Goal: Task Accomplishment & Management: Manage account settings

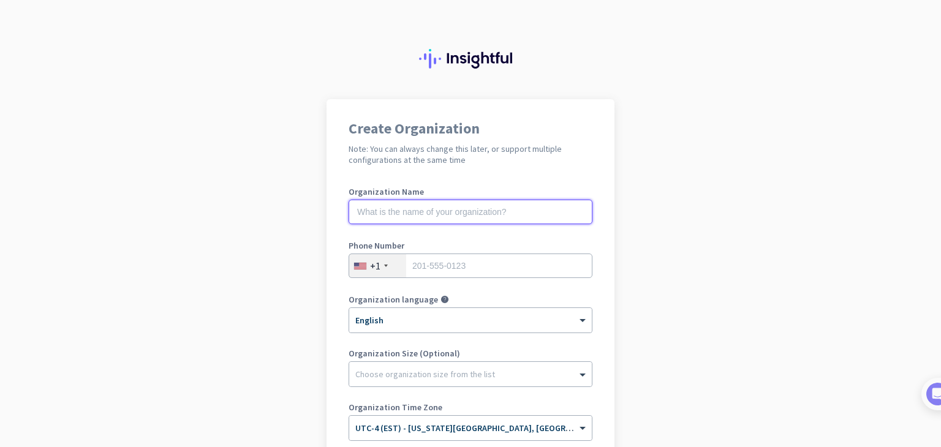
click at [453, 211] on input "text" at bounding box center [471, 212] width 244 height 25
click at [485, 214] on input "text" at bounding box center [471, 212] width 244 height 25
type input "Bravura Technologies LLC"
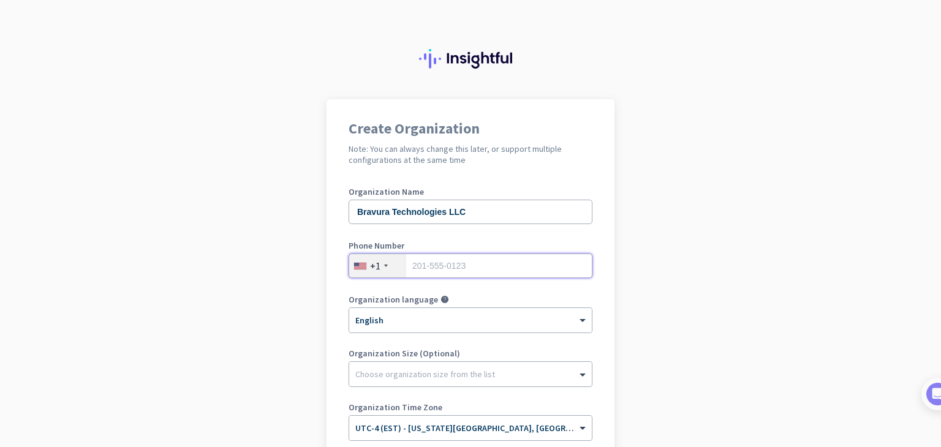
type input "9418940500"
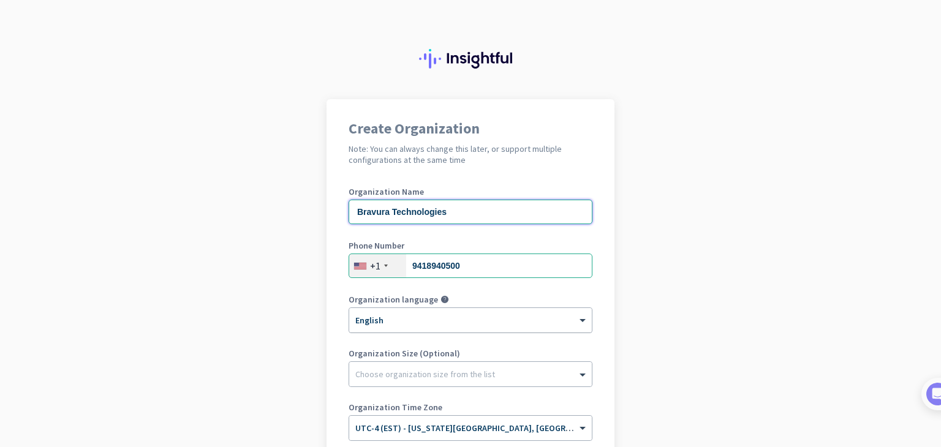
type input "Bravura Technologies"
click at [400, 321] on div at bounding box center [470, 316] width 243 height 10
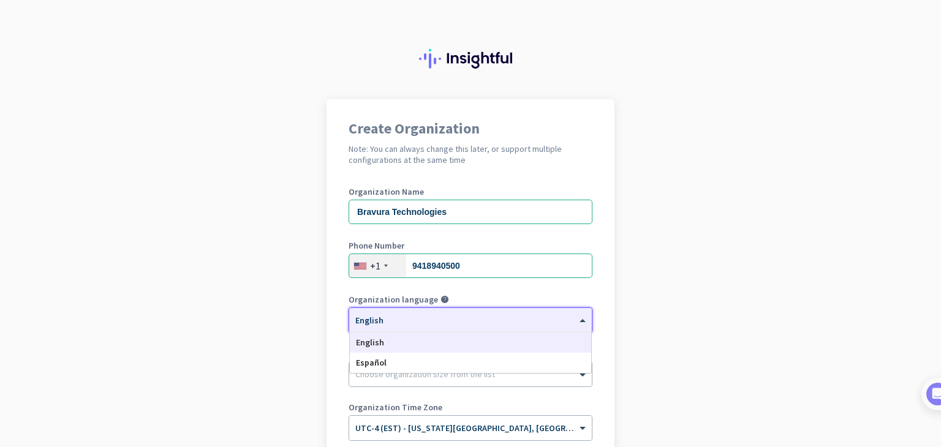
click at [372, 343] on span "English" at bounding box center [370, 342] width 28 height 11
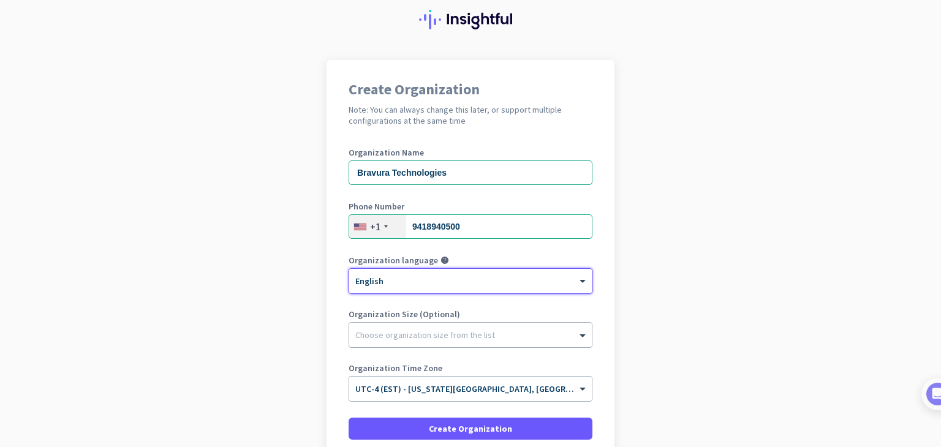
scroll to position [61, 0]
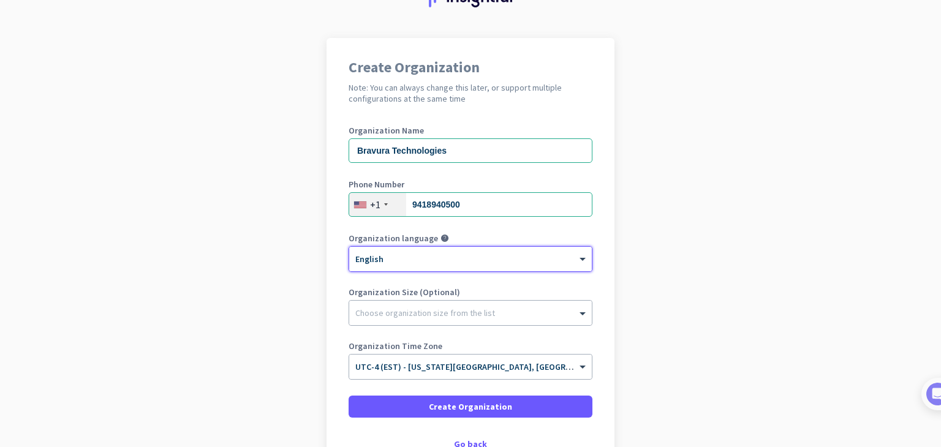
click at [400, 300] on ng-select "Choose organization size from the list" at bounding box center [471, 313] width 244 height 26
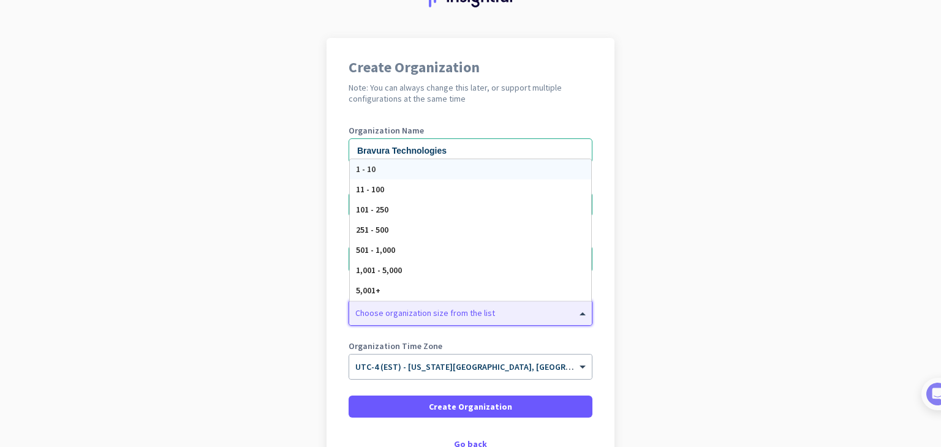
click at [395, 310] on div at bounding box center [470, 310] width 243 height 12
click at [403, 192] on div "11 - 100" at bounding box center [470, 190] width 241 height 20
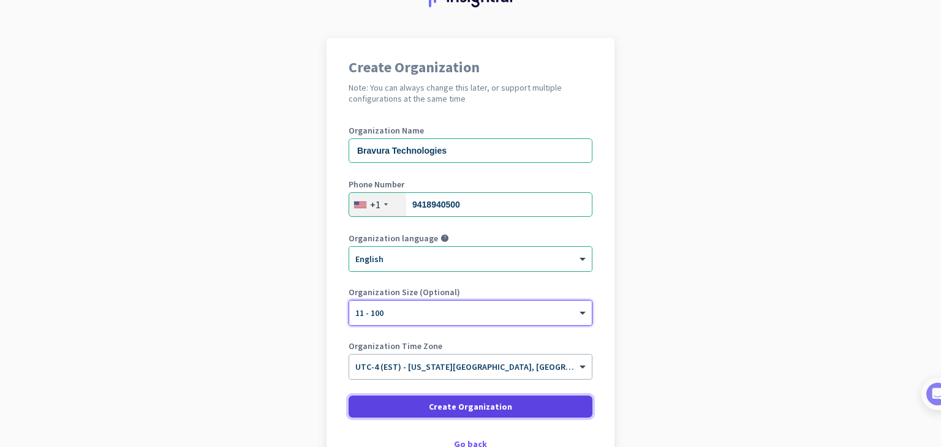
click at [414, 407] on span at bounding box center [471, 406] width 244 height 29
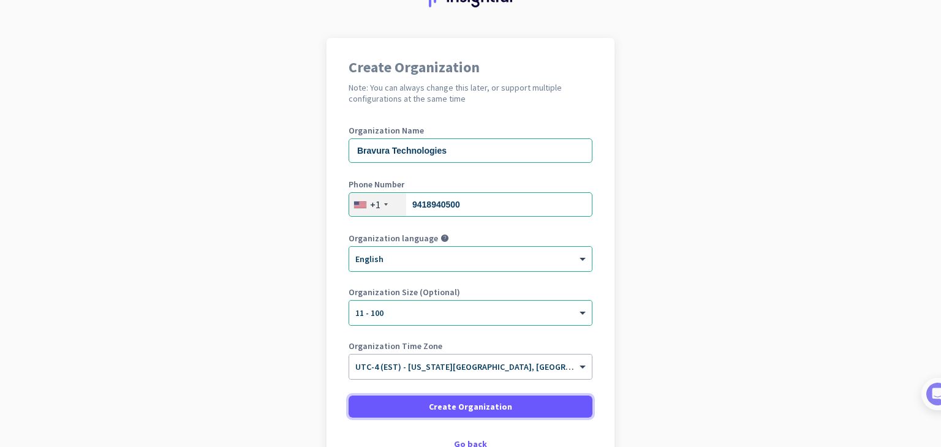
scroll to position [123, 0]
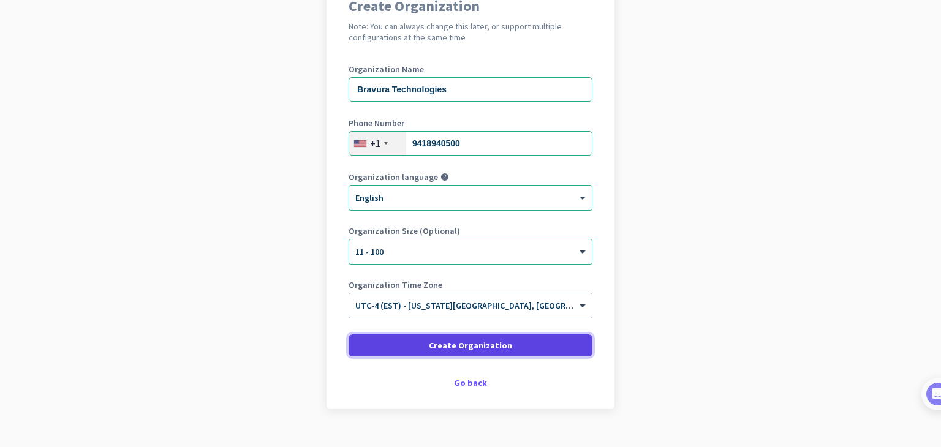
click at [476, 348] on span "Create Organization" at bounding box center [470, 346] width 83 height 12
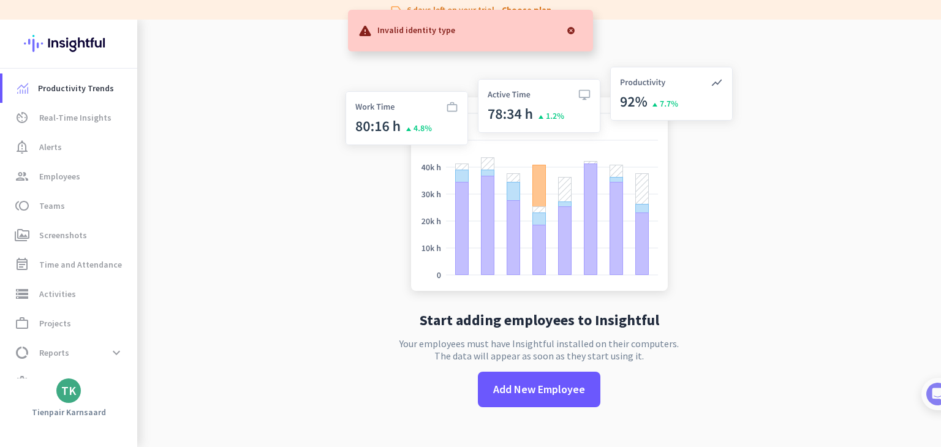
click at [579, 27] on div at bounding box center [571, 30] width 25 height 25
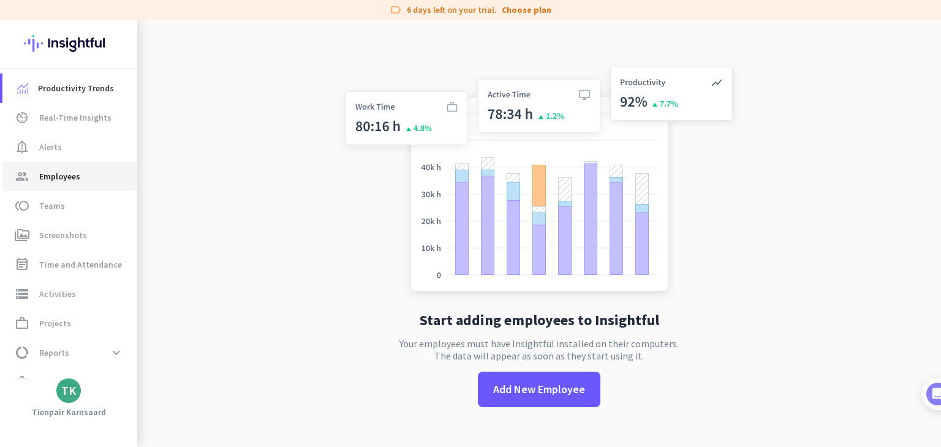
click at [79, 170] on span "Employees" at bounding box center [59, 176] width 41 height 15
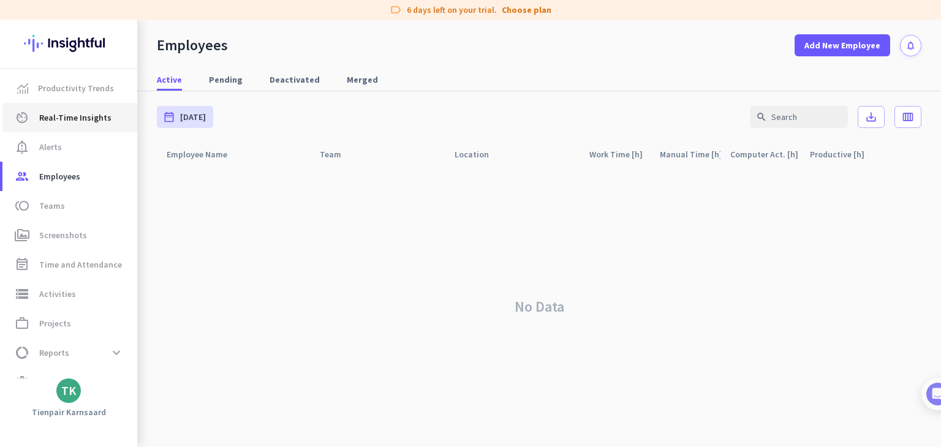
click at [78, 117] on span "Real-Time Insights" at bounding box center [75, 117] width 72 height 15
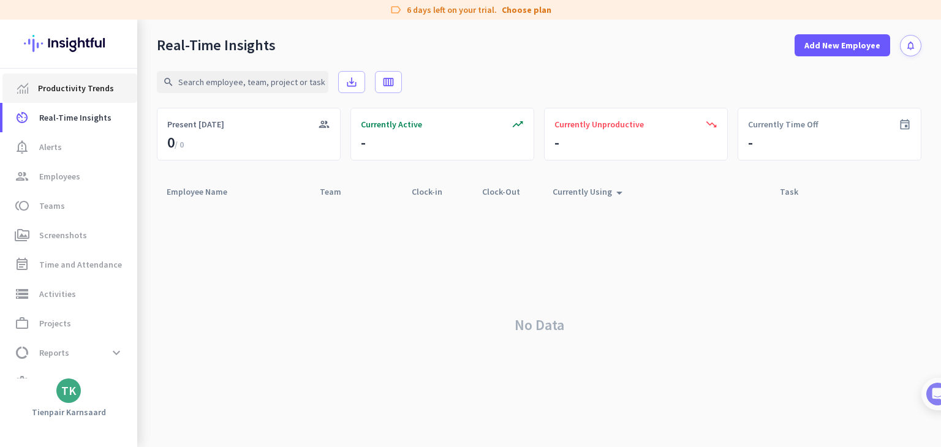
click at [81, 94] on span "Productivity Trends" at bounding box center [76, 88] width 76 height 15
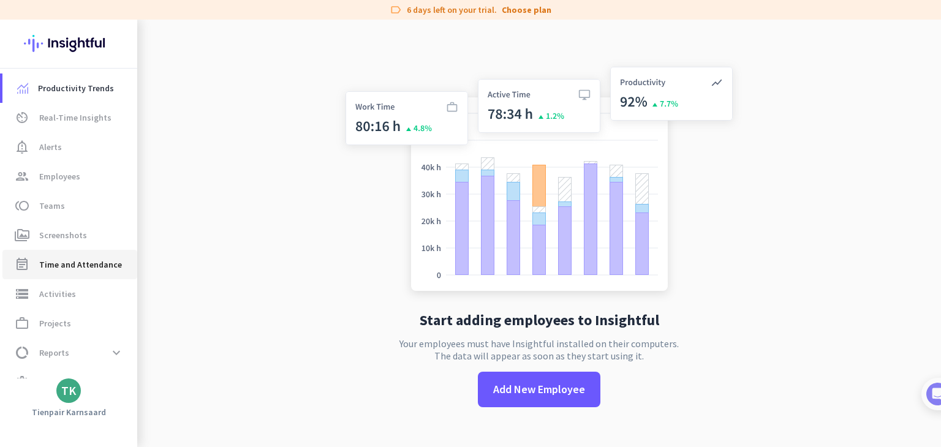
click at [67, 259] on span "Time and Attendance" at bounding box center [80, 264] width 83 height 15
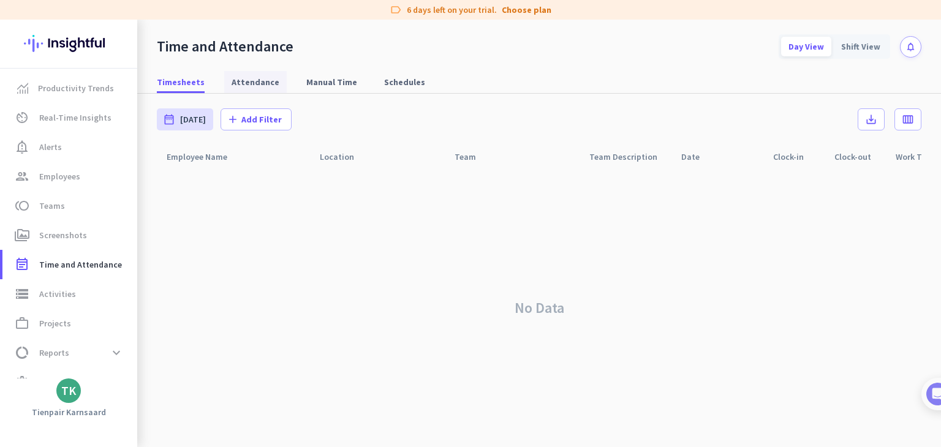
click at [242, 80] on span "Attendance" at bounding box center [256, 82] width 48 height 12
type input "[DATE] - [DATE]"
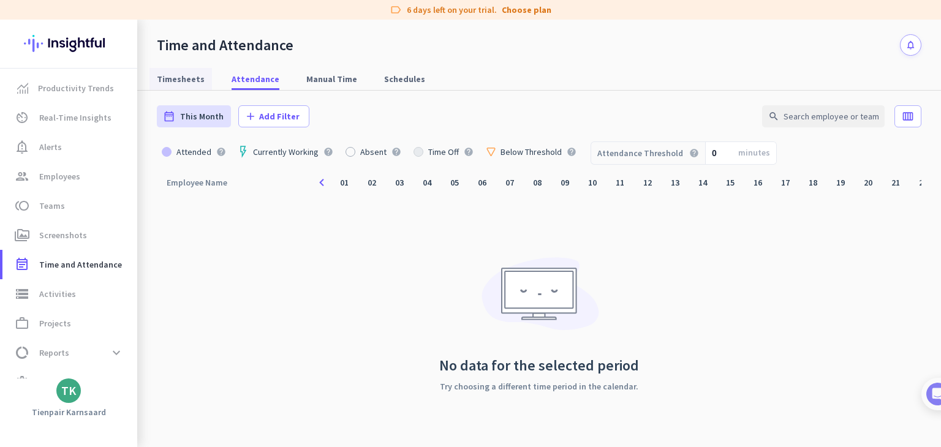
click at [169, 86] on span "Timesheets" at bounding box center [181, 79] width 48 height 22
type input "[DATE] - [DATE]"
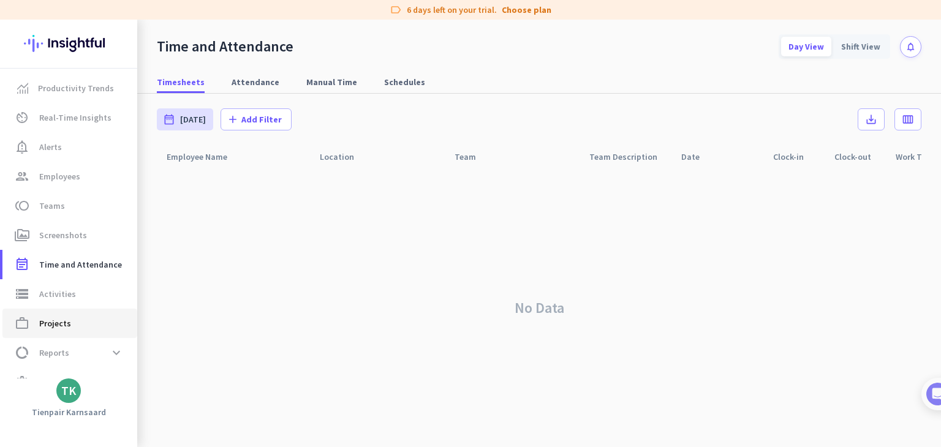
click at [59, 321] on span "Projects" at bounding box center [55, 323] width 32 height 15
click at [72, 299] on span "Activities" at bounding box center [57, 294] width 37 height 15
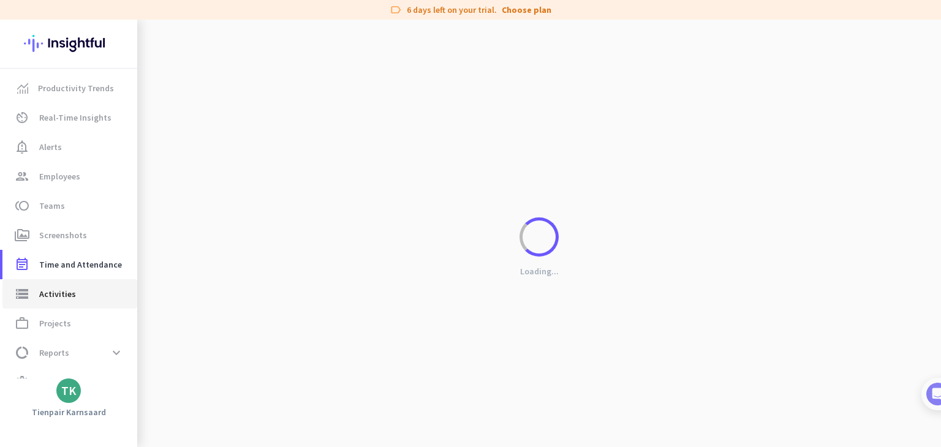
type input "[DATE]"
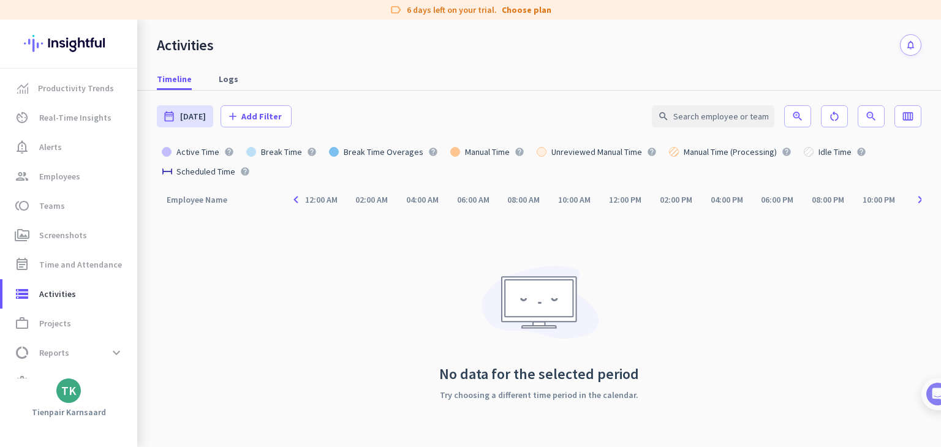
click at [88, 393] on div "TK" at bounding box center [68, 391] width 137 height 25
